Goal: Navigation & Orientation: Find specific page/section

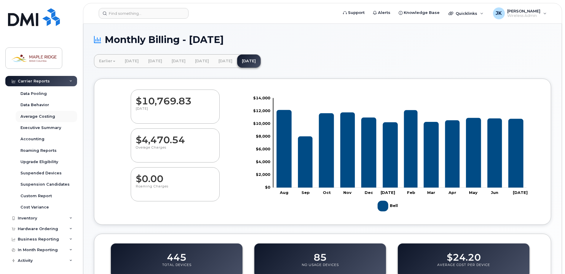
scroll to position [32, 0]
click at [69, 219] on icon at bounding box center [70, 217] width 3 height 3
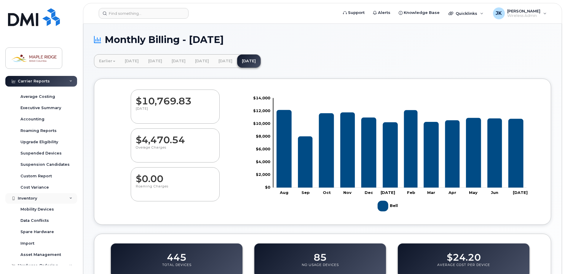
scroll to position [89, 0]
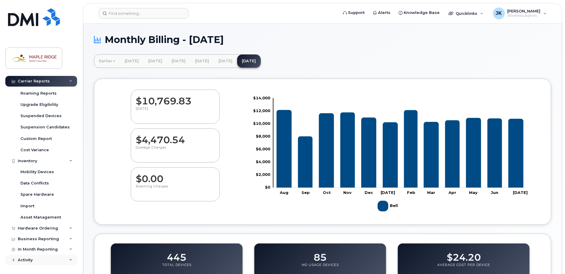
click at [69, 259] on icon at bounding box center [70, 260] width 3 height 3
click at [69, 249] on icon at bounding box center [70, 249] width 3 height 3
drag, startPoint x: 69, startPoint y: 239, endPoint x: 71, endPoint y: 230, distance: 9.4
click at [70, 239] on icon at bounding box center [70, 238] width 3 height 3
click at [71, 223] on div "Hardware Ordering" at bounding box center [41, 228] width 72 height 11
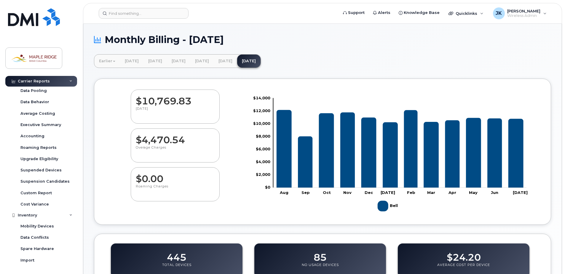
scroll to position [0, 0]
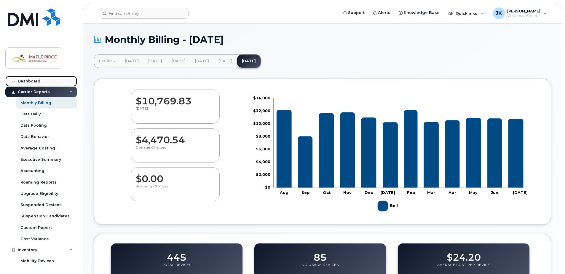
click at [27, 79] on link "Dashboard" at bounding box center [41, 81] width 72 height 11
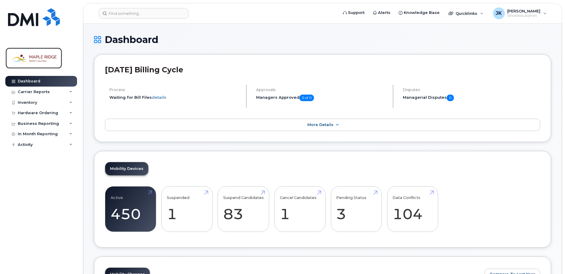
click at [44, 60] on img at bounding box center [34, 58] width 46 height 17
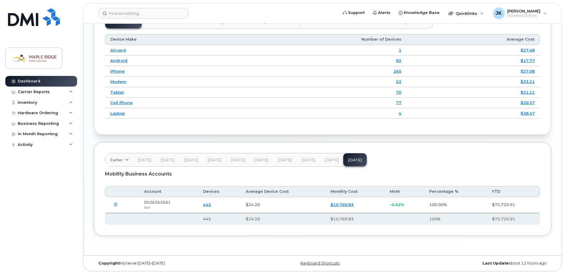
scroll to position [742, 0]
click at [329, 159] on span "[DATE]" at bounding box center [332, 159] width 14 height 5
click at [308, 160] on span "[DATE]" at bounding box center [308, 159] width 14 height 5
click at [285, 160] on span "[DATE]" at bounding box center [285, 159] width 14 height 5
click at [255, 162] on span "[DATE]" at bounding box center [261, 159] width 14 height 5
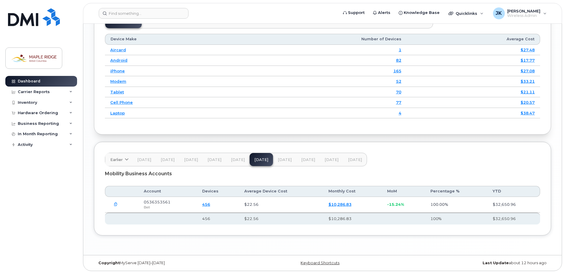
click at [231, 161] on span "[DATE]" at bounding box center [238, 159] width 14 height 5
click at [216, 158] on span "[DATE]" at bounding box center [215, 159] width 14 height 5
click at [192, 157] on span "[DATE]" at bounding box center [191, 159] width 14 height 5
click at [256, 159] on span "[DATE]" at bounding box center [261, 159] width 14 height 5
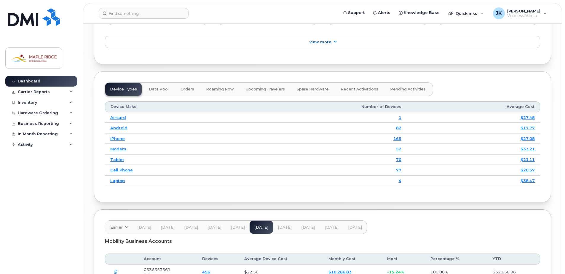
scroll to position [712, 0]
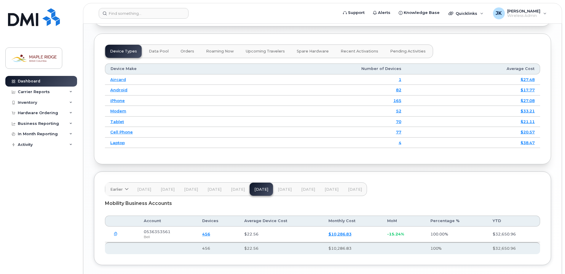
click at [184, 51] on span "Orders" at bounding box center [188, 51] width 14 height 5
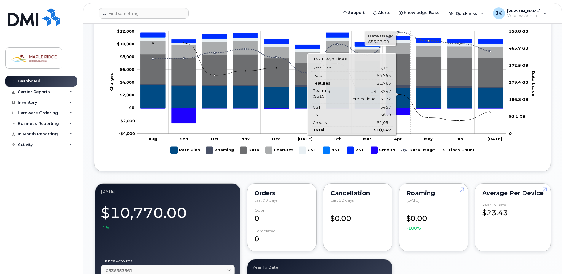
scroll to position [117, 0]
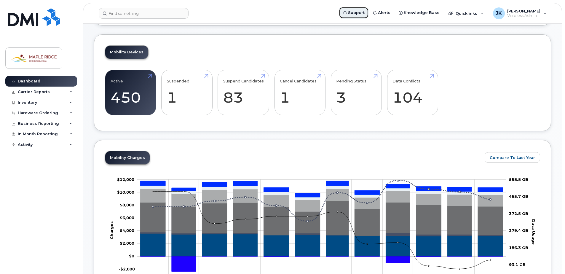
click at [363, 13] on span "Support" at bounding box center [356, 13] width 17 height 6
click at [34, 59] on img at bounding box center [34, 58] width 46 height 17
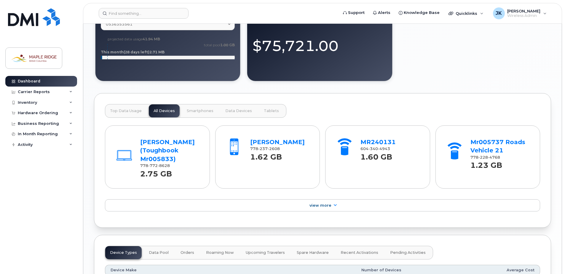
scroll to position [505, 0]
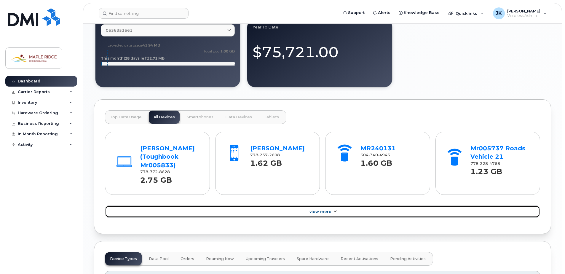
click at [330, 212] on span "View More" at bounding box center [321, 211] width 22 height 4
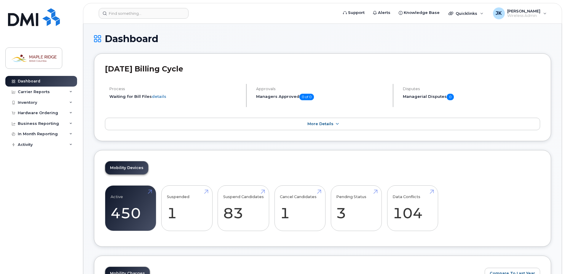
scroll to position [0, 0]
